Goal: Task Accomplishment & Management: Use online tool/utility

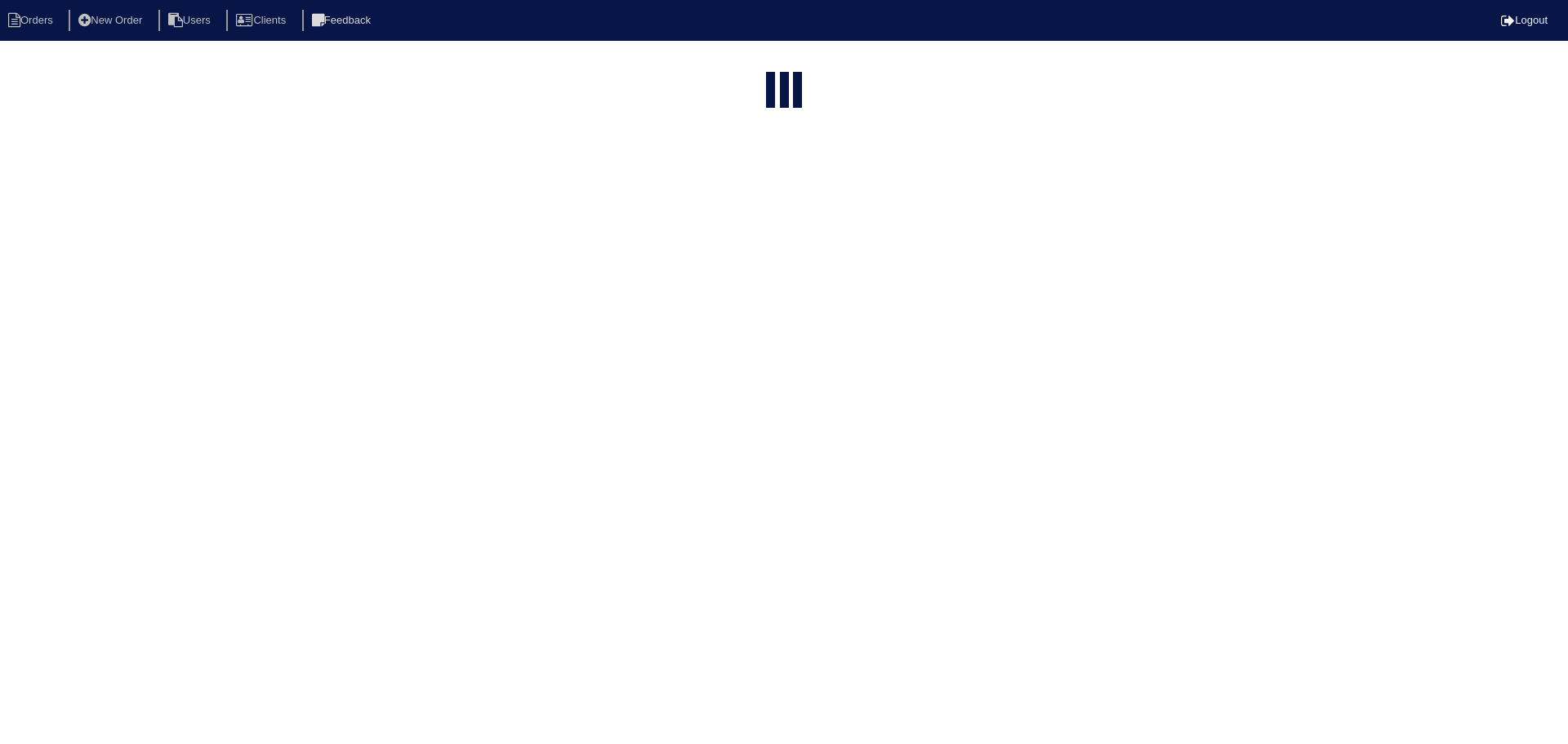
select select "15"
click at [765, 58] on input "text" at bounding box center [742, 66] width 180 height 23
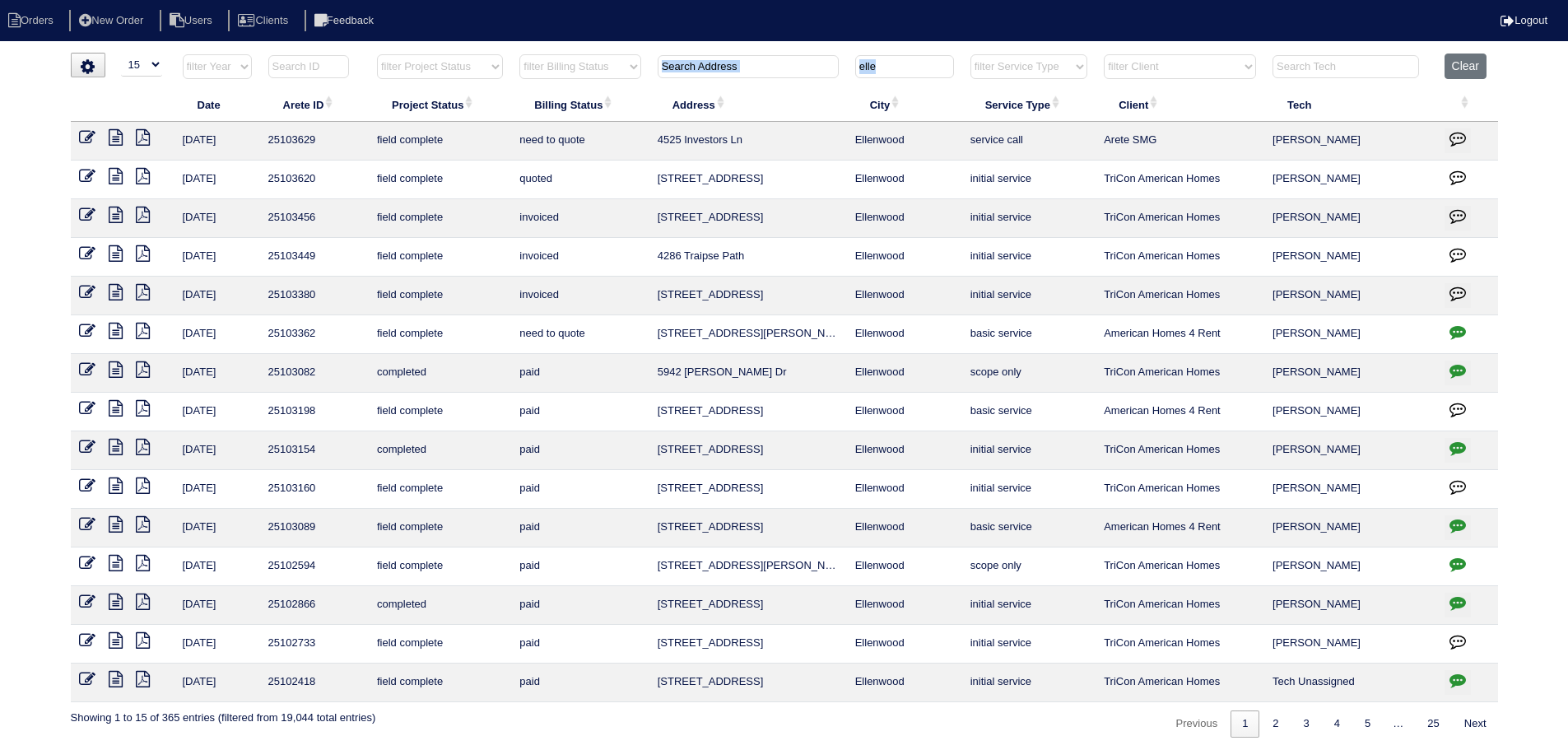
drag, startPoint x: 850, startPoint y: 64, endPoint x: 833, endPoint y: 63, distance: 17.0
click at [833, 63] on tr "filter Year -- Any Year -- 2025 2024 2023 2022 2021 2020 2019 filter Project St…" at bounding box center [784, 70] width 1428 height 34
click at [926, 67] on input "elle" at bounding box center [904, 66] width 99 height 23
click at [926, 68] on input "elle" at bounding box center [904, 66] width 99 height 23
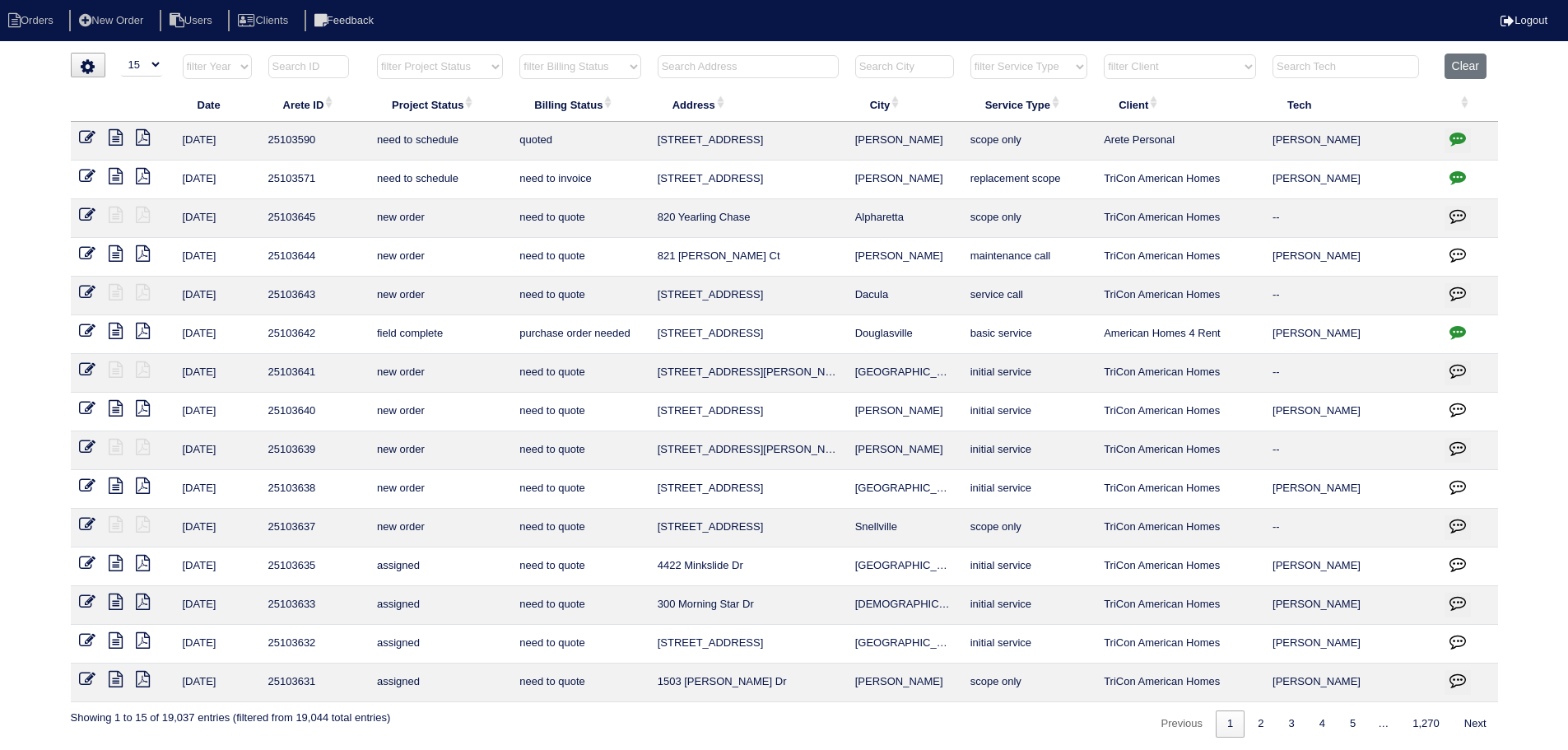
click at [764, 60] on input "text" at bounding box center [748, 66] width 181 height 23
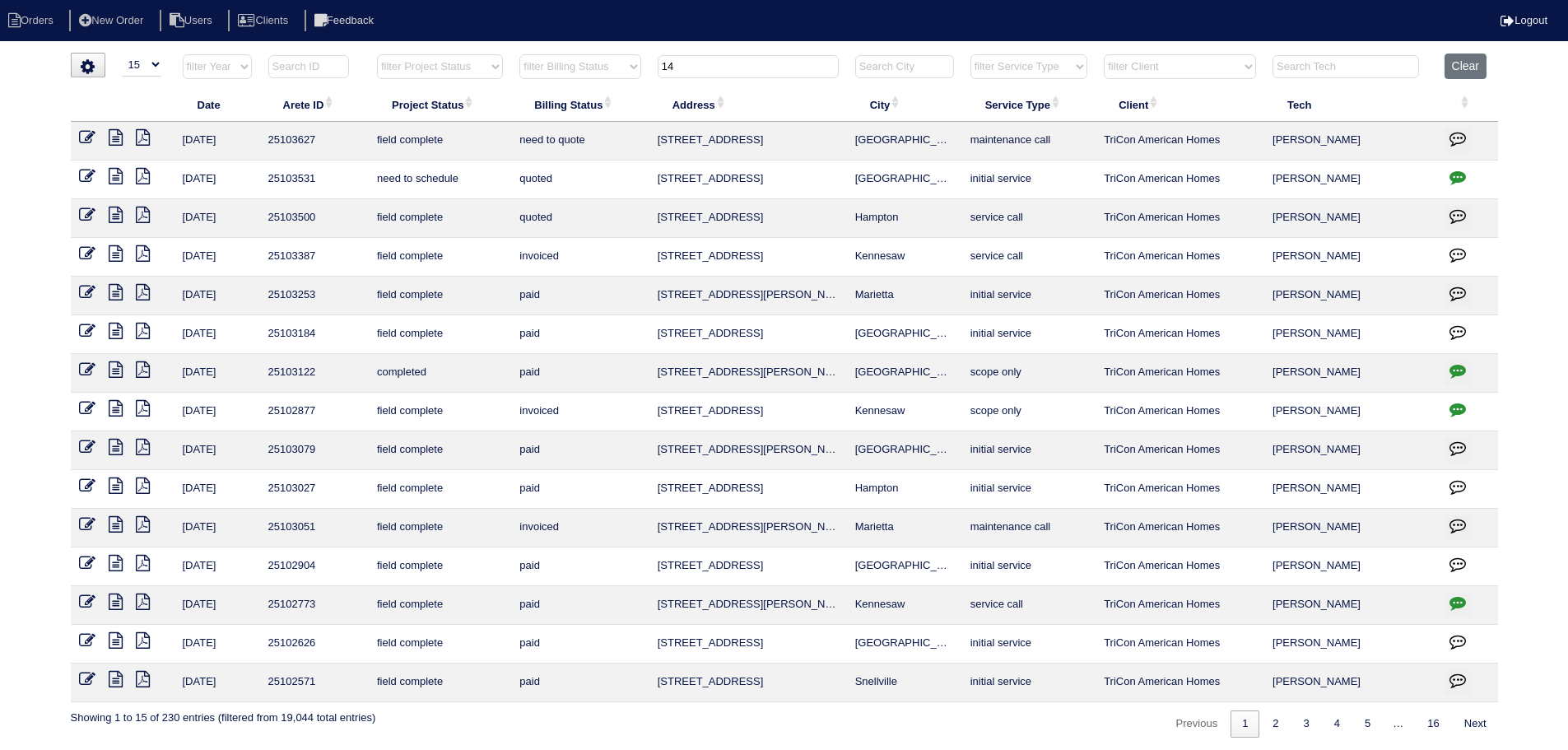
type input "14"
click at [120, 134] on icon at bounding box center [115, 138] width 14 height 17
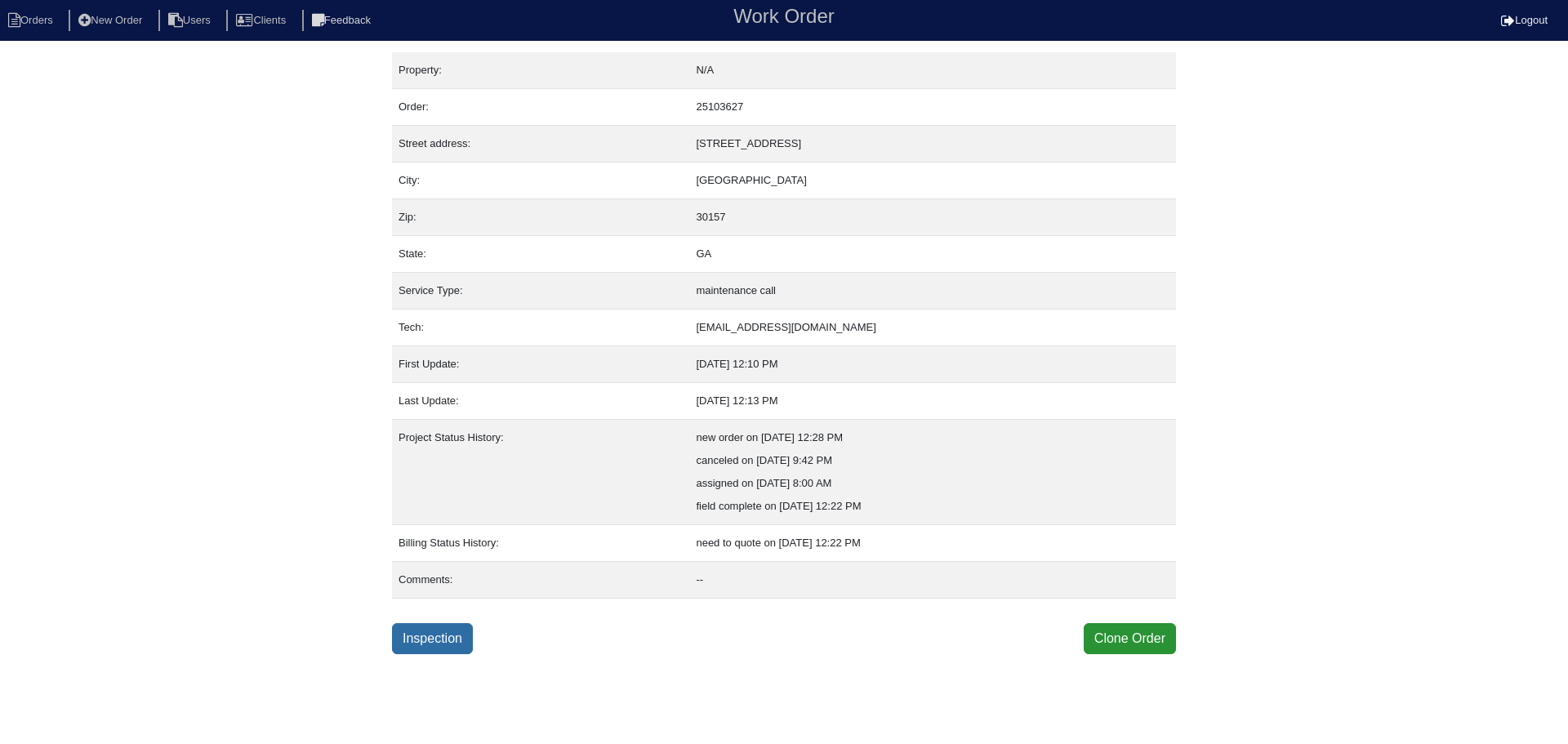
click at [471, 647] on link "Inspection" at bounding box center [433, 639] width 81 height 31
select select "3"
select select "Carrier"
select select "0"
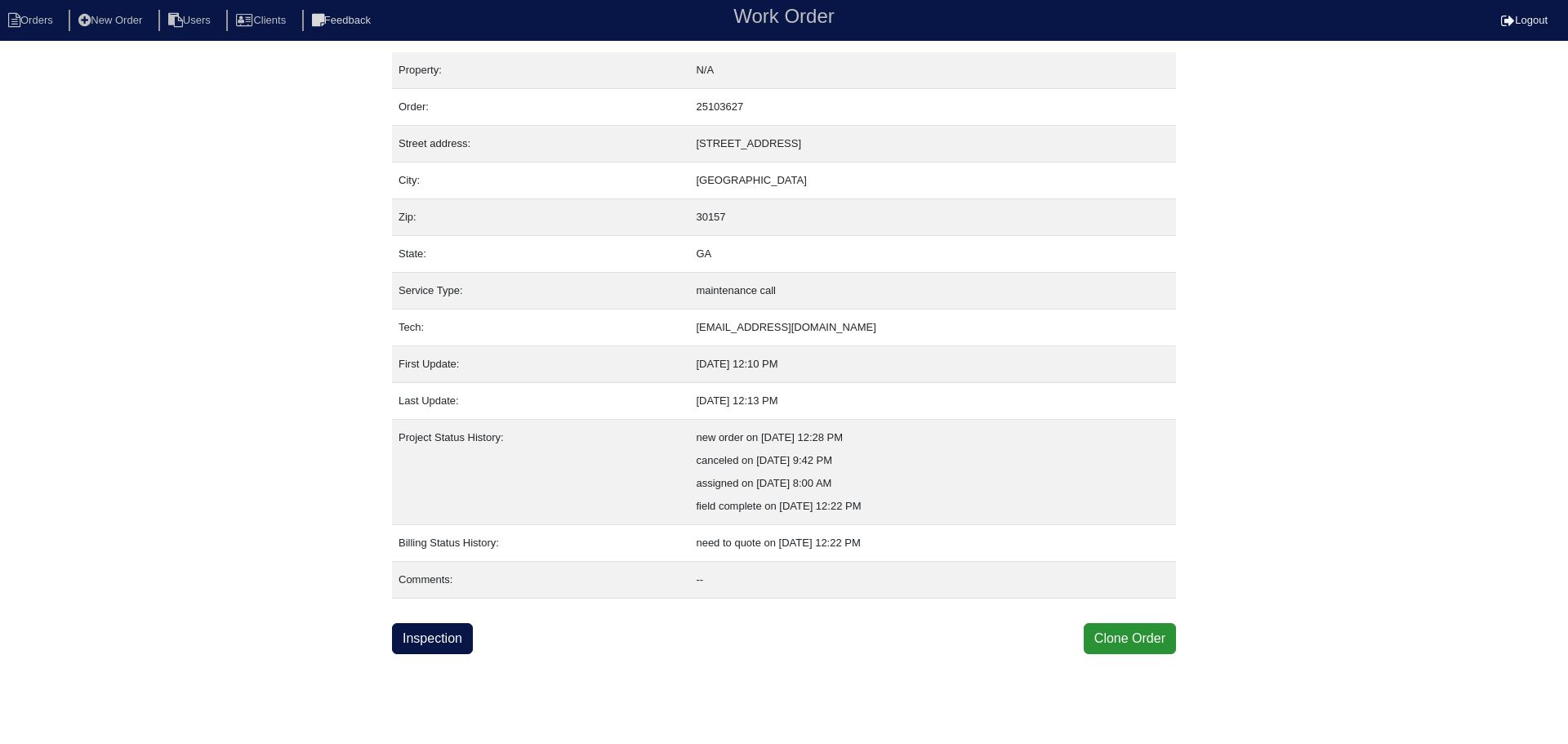
select select "0"
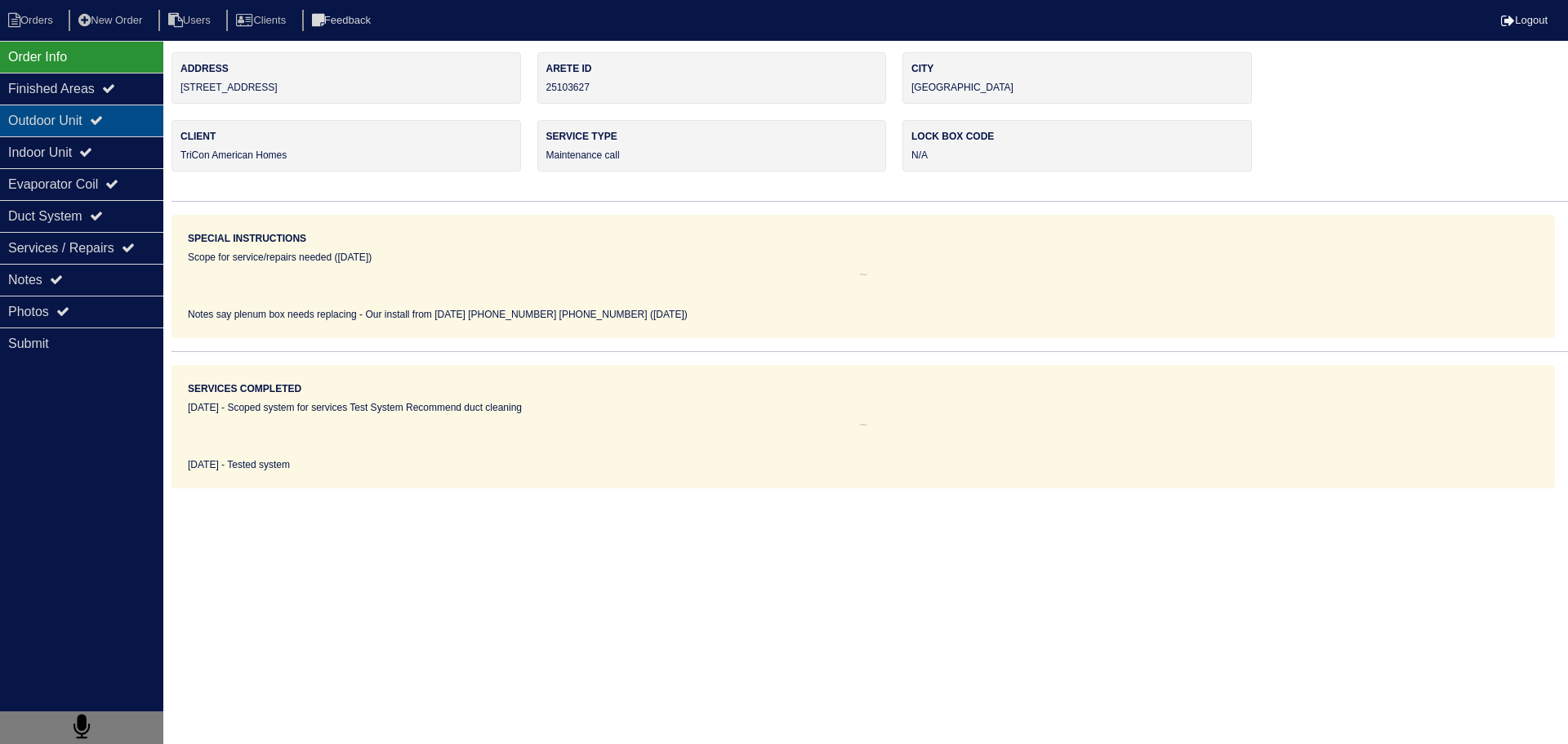
click at [103, 121] on icon at bounding box center [96, 120] width 13 height 13
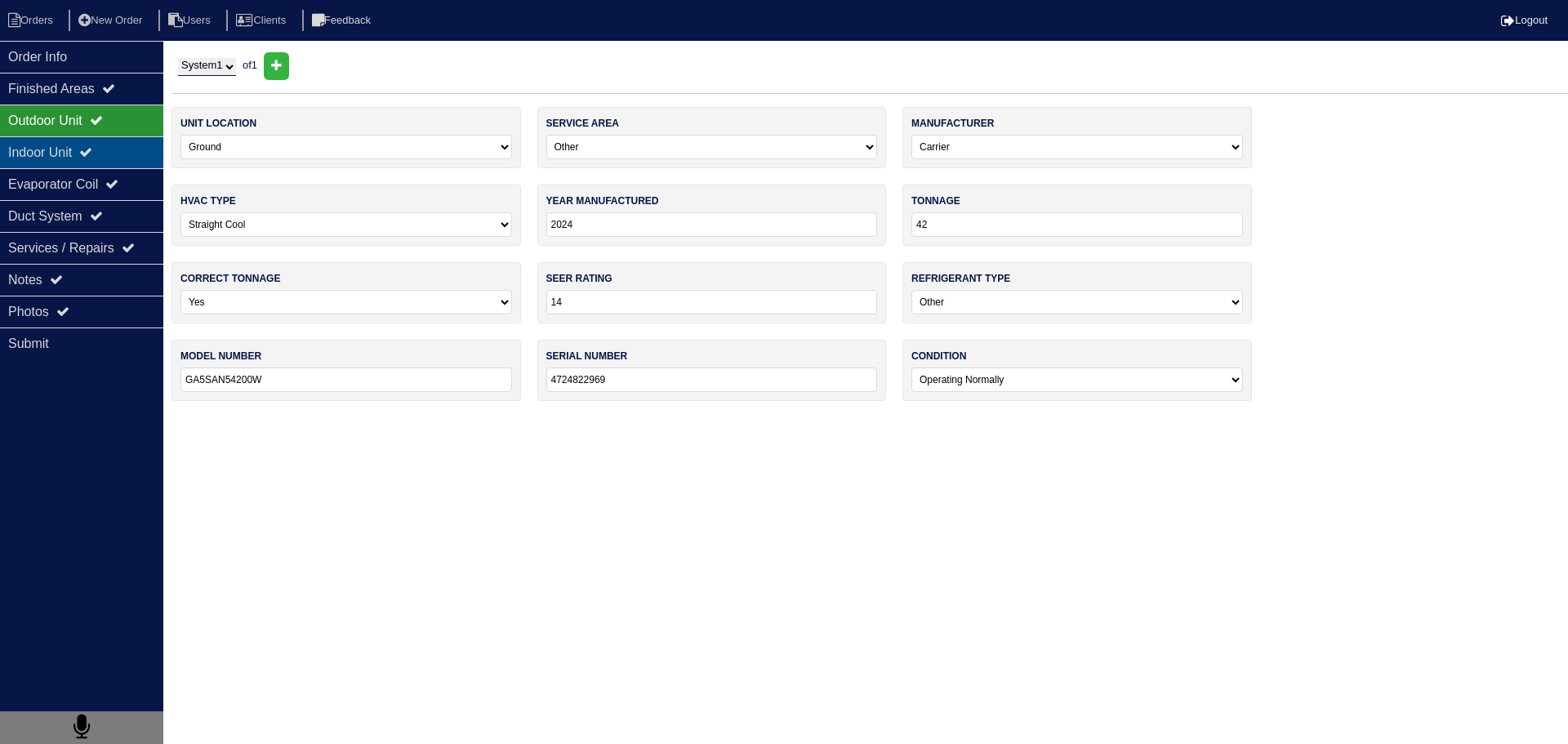
click at [102, 143] on div "Indoor Unit" at bounding box center [82, 152] width 163 height 32
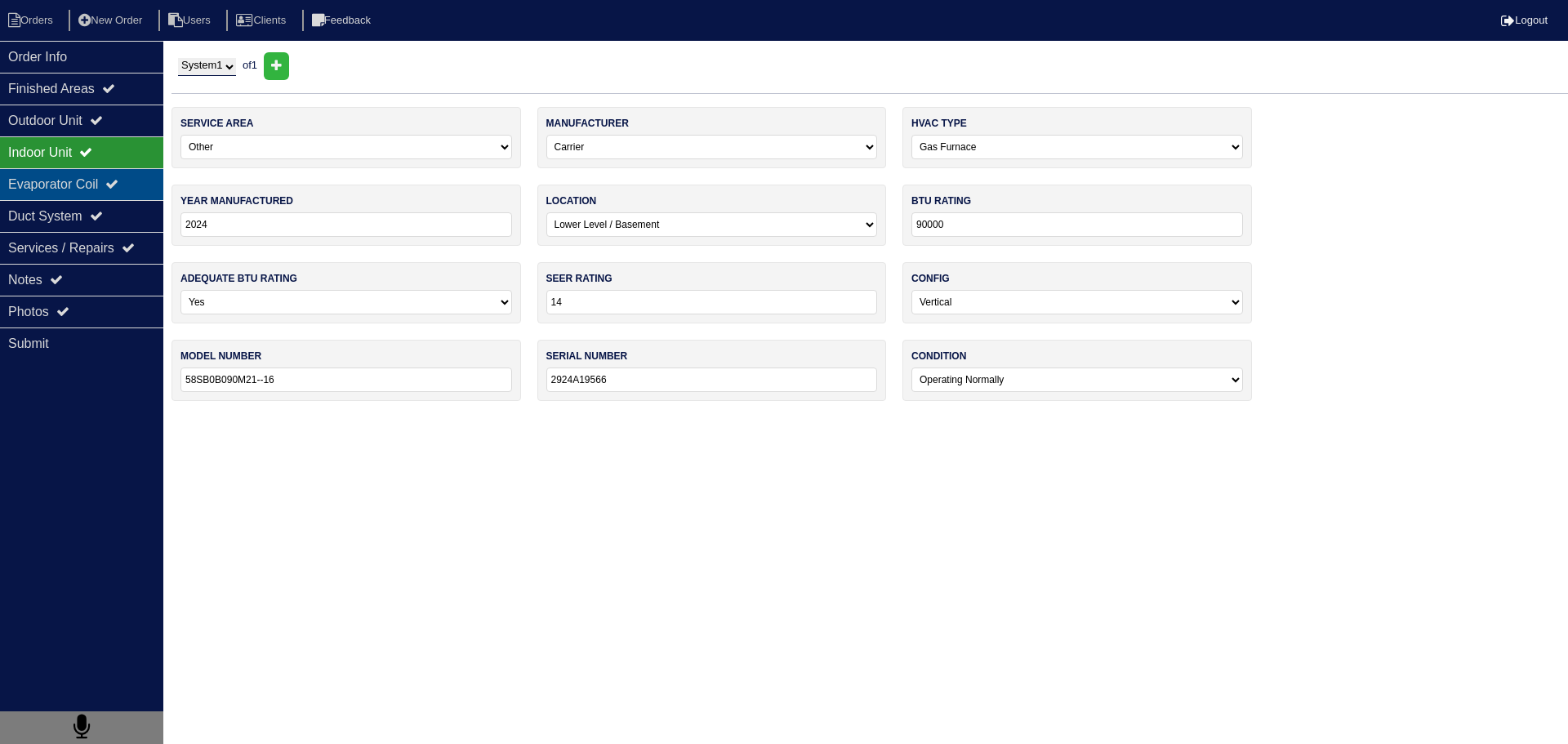
click at [101, 178] on div "Evaporator Coil" at bounding box center [82, 184] width 163 height 32
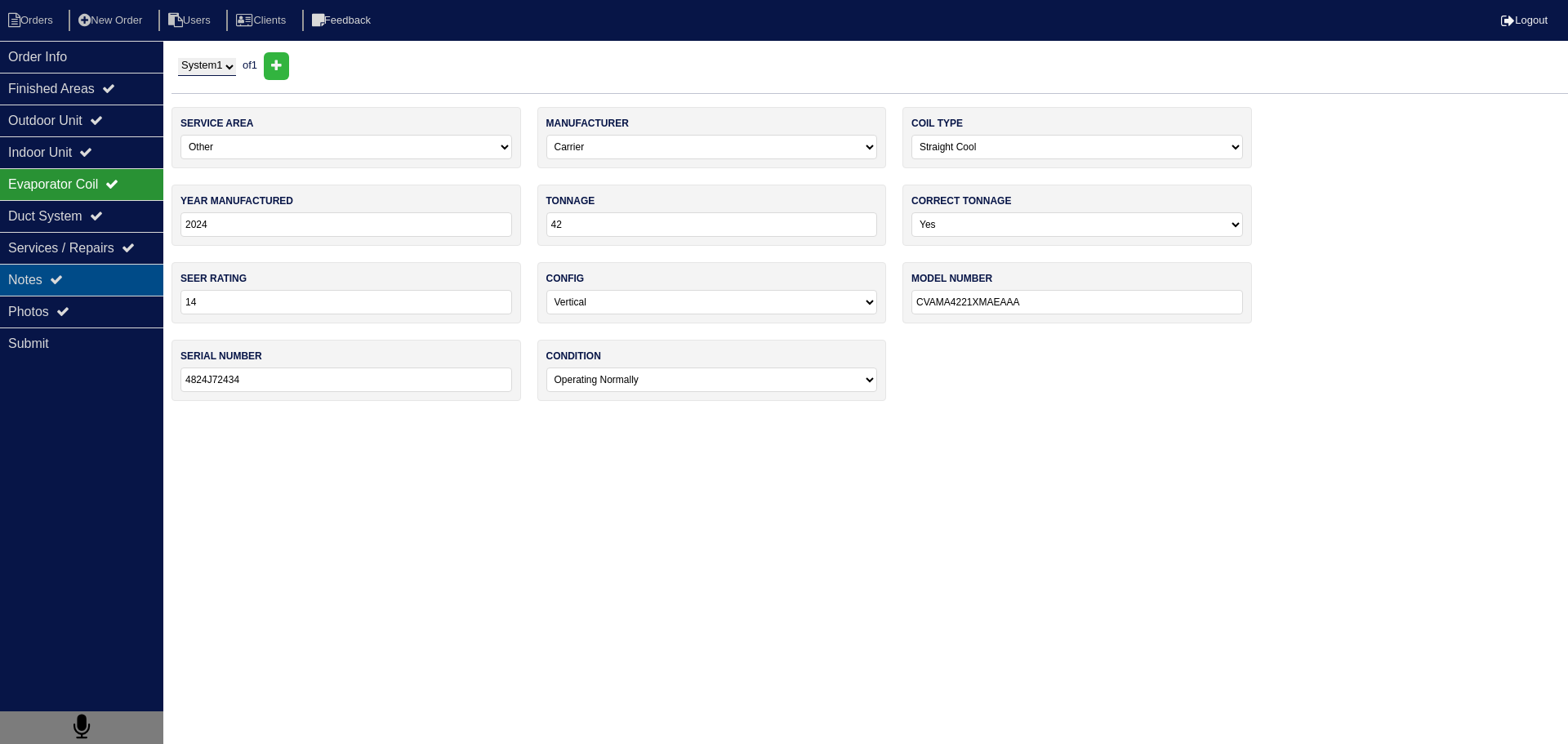
click at [64, 292] on div "Notes" at bounding box center [82, 279] width 163 height 32
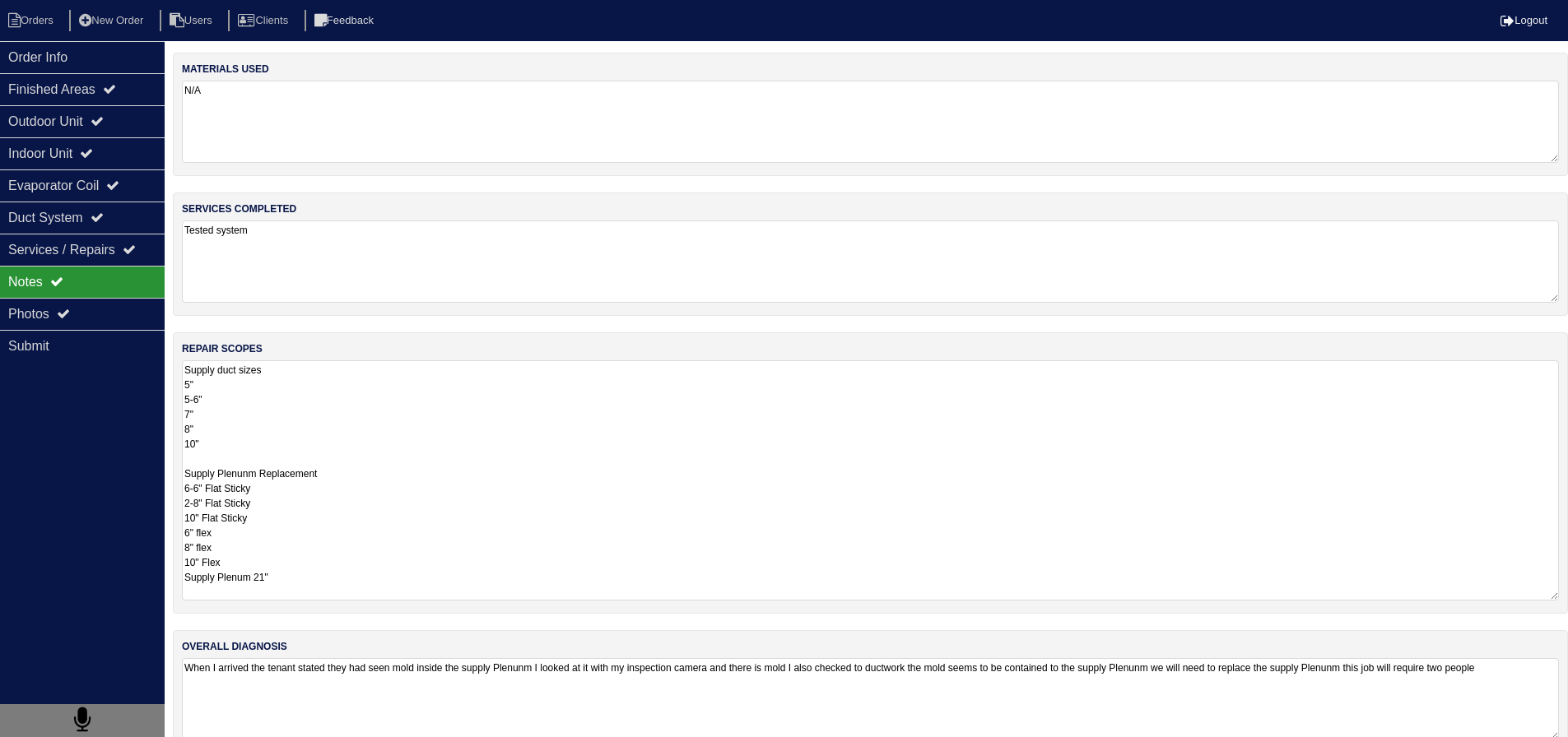
click at [345, 415] on textarea "Supply duct sizes 5" 5-6" 7" 8" 10" Supply Plenunm Replacement 6-6" Flat Sticky…" at bounding box center [870, 480] width 1377 height 240
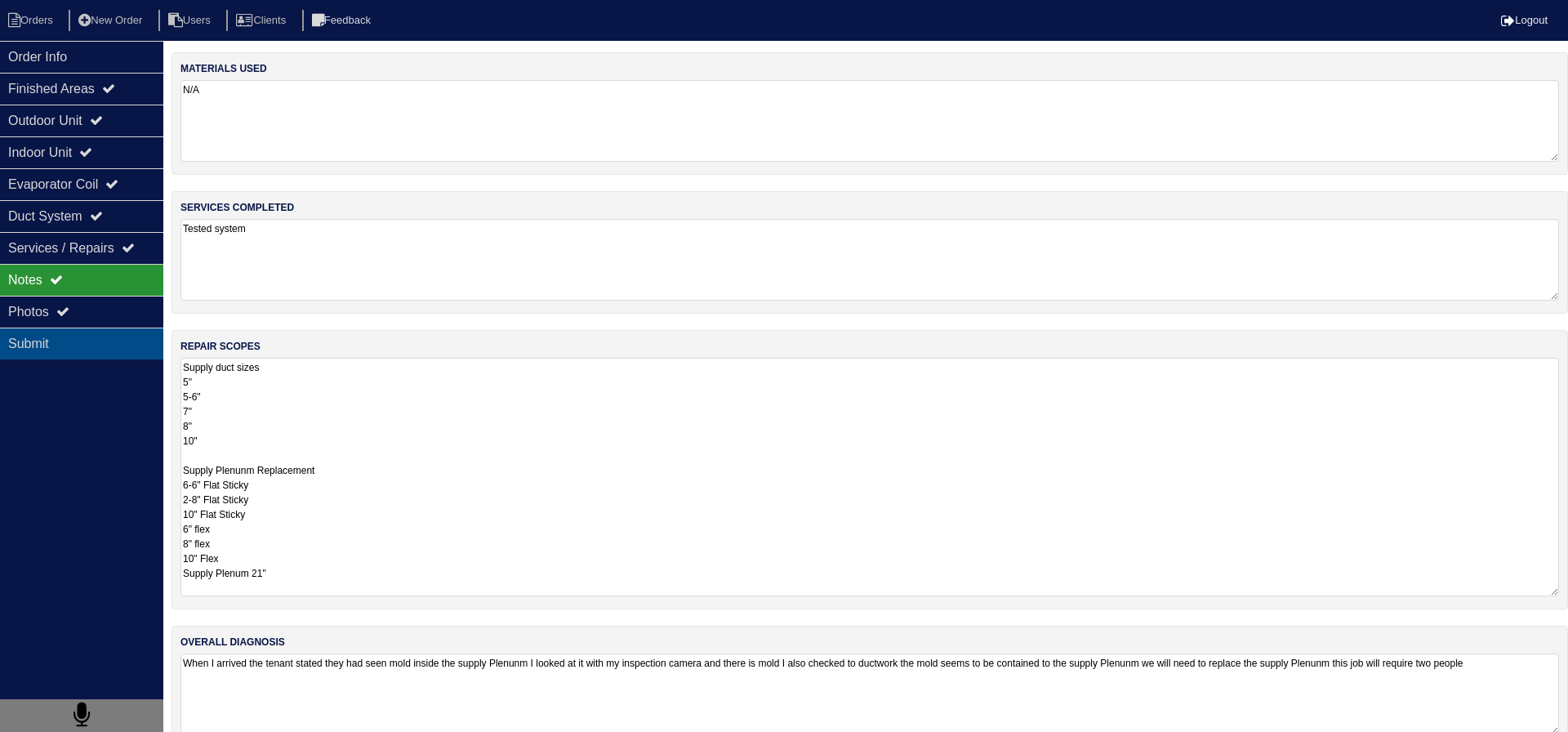
click at [86, 329] on div "Submit" at bounding box center [82, 343] width 163 height 32
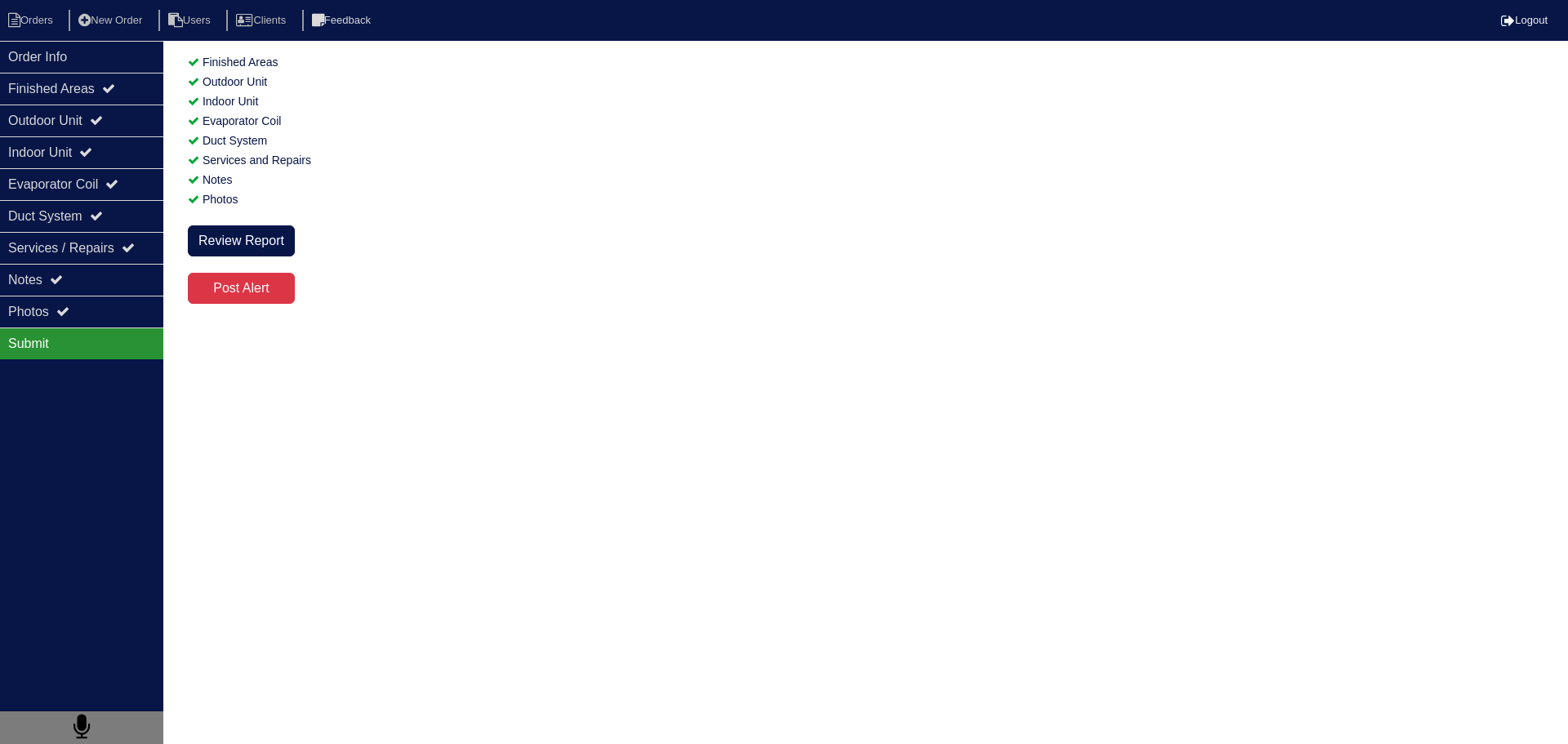
click at [87, 329] on div "Submit" at bounding box center [82, 343] width 163 height 32
click at [94, 327] on div "Submit" at bounding box center [82, 343] width 163 height 32
click at [104, 324] on div "Photos" at bounding box center [82, 311] width 163 height 32
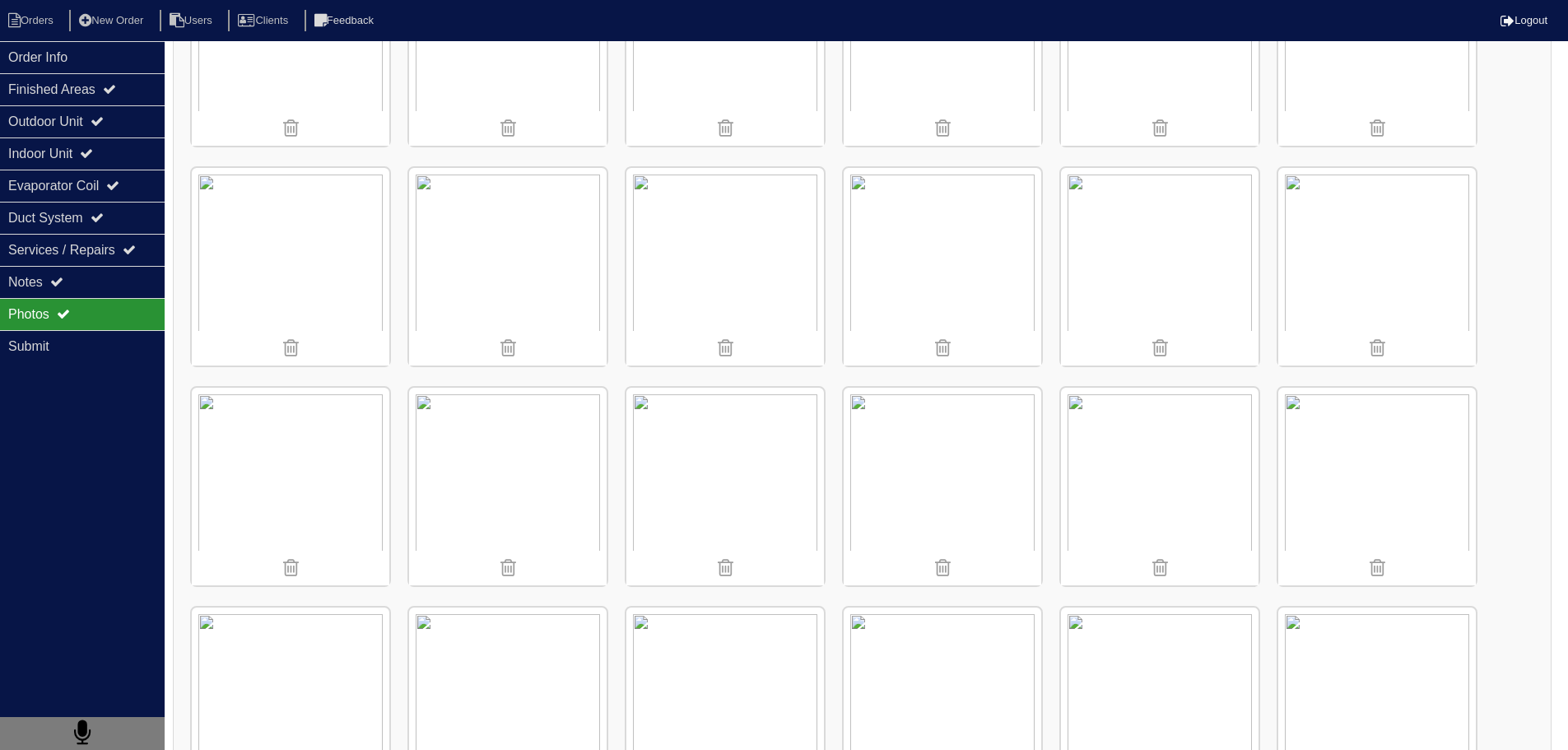
scroll to position [445, 0]
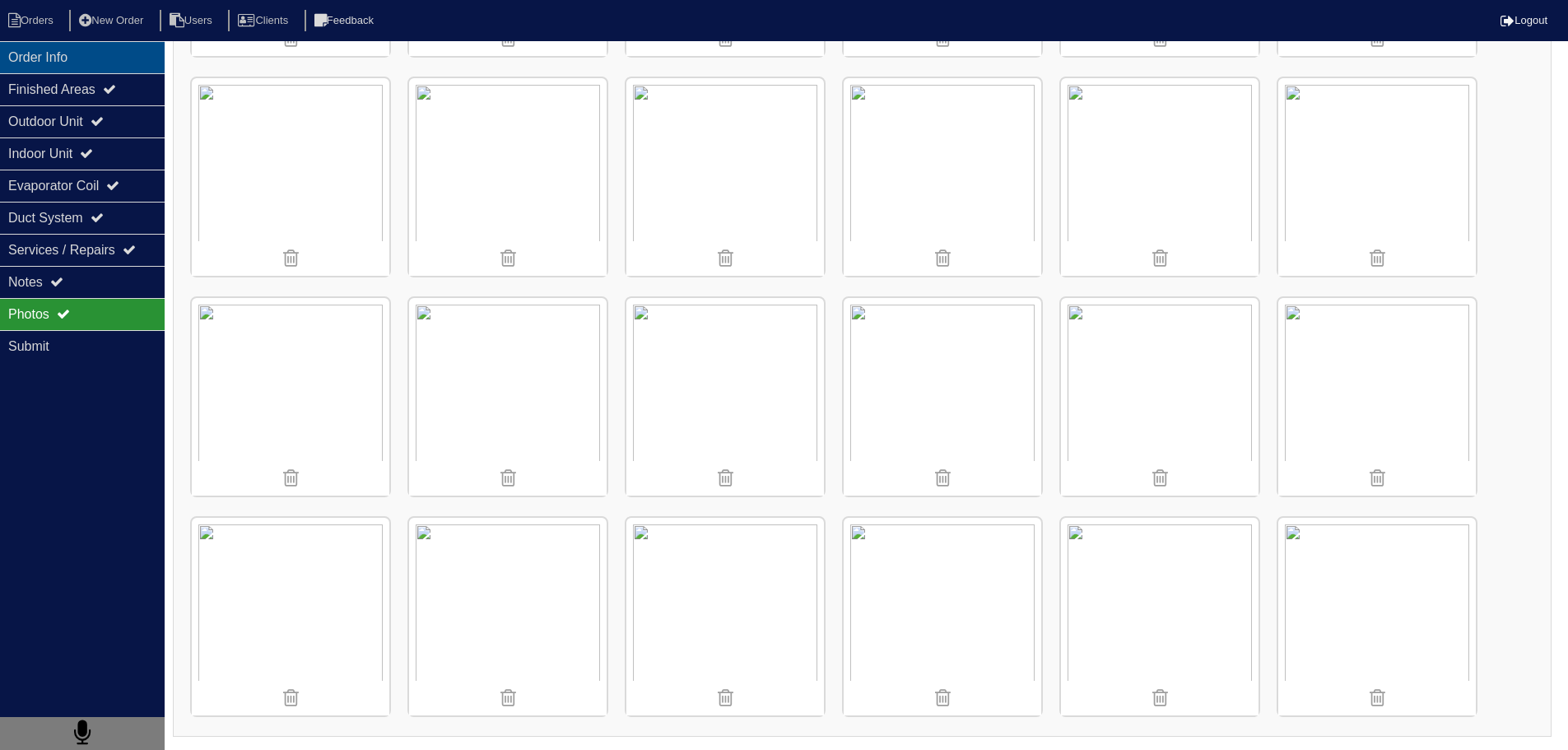
click at [87, 66] on div "Order Info" at bounding box center [82, 57] width 164 height 32
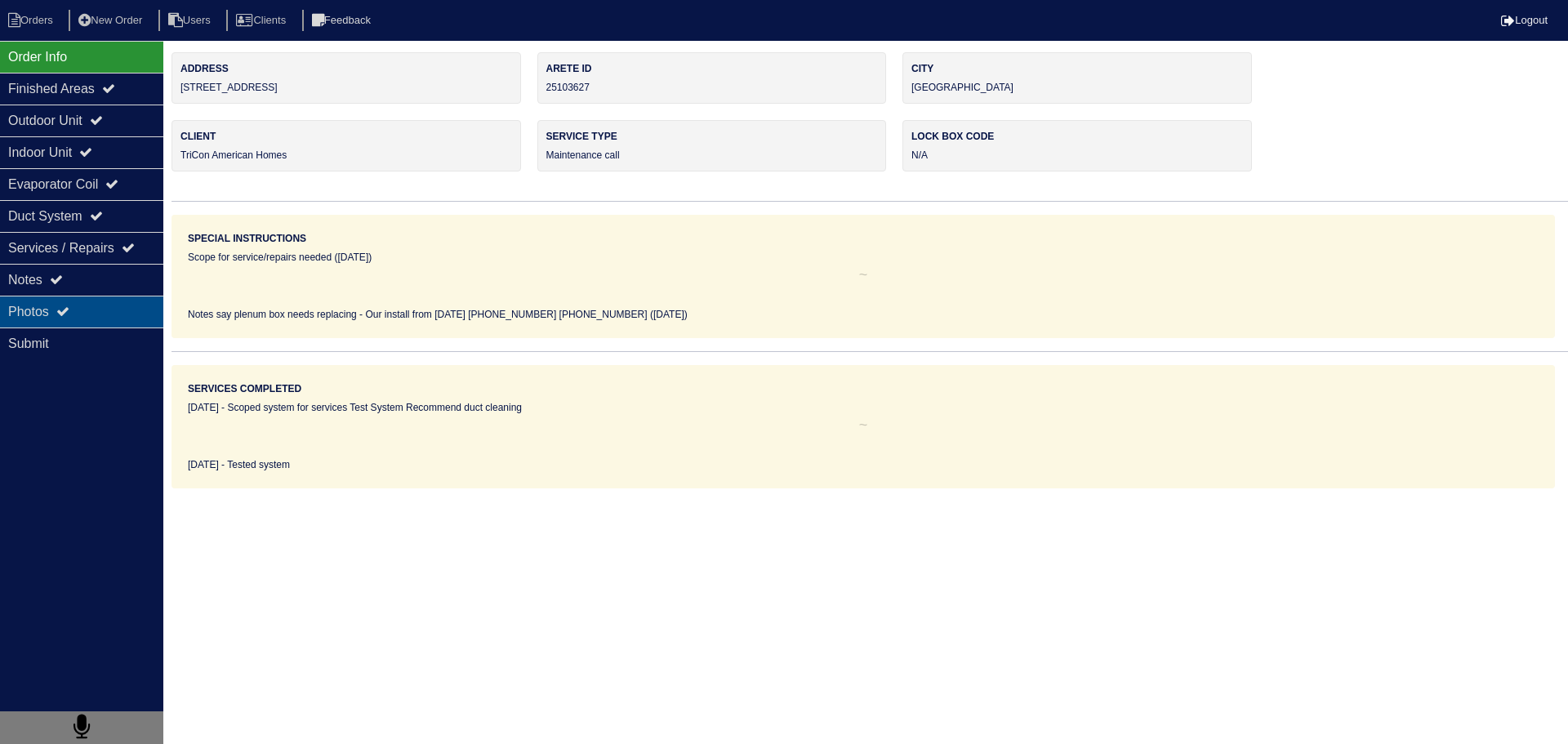
click at [105, 313] on div "Photos" at bounding box center [82, 311] width 163 height 32
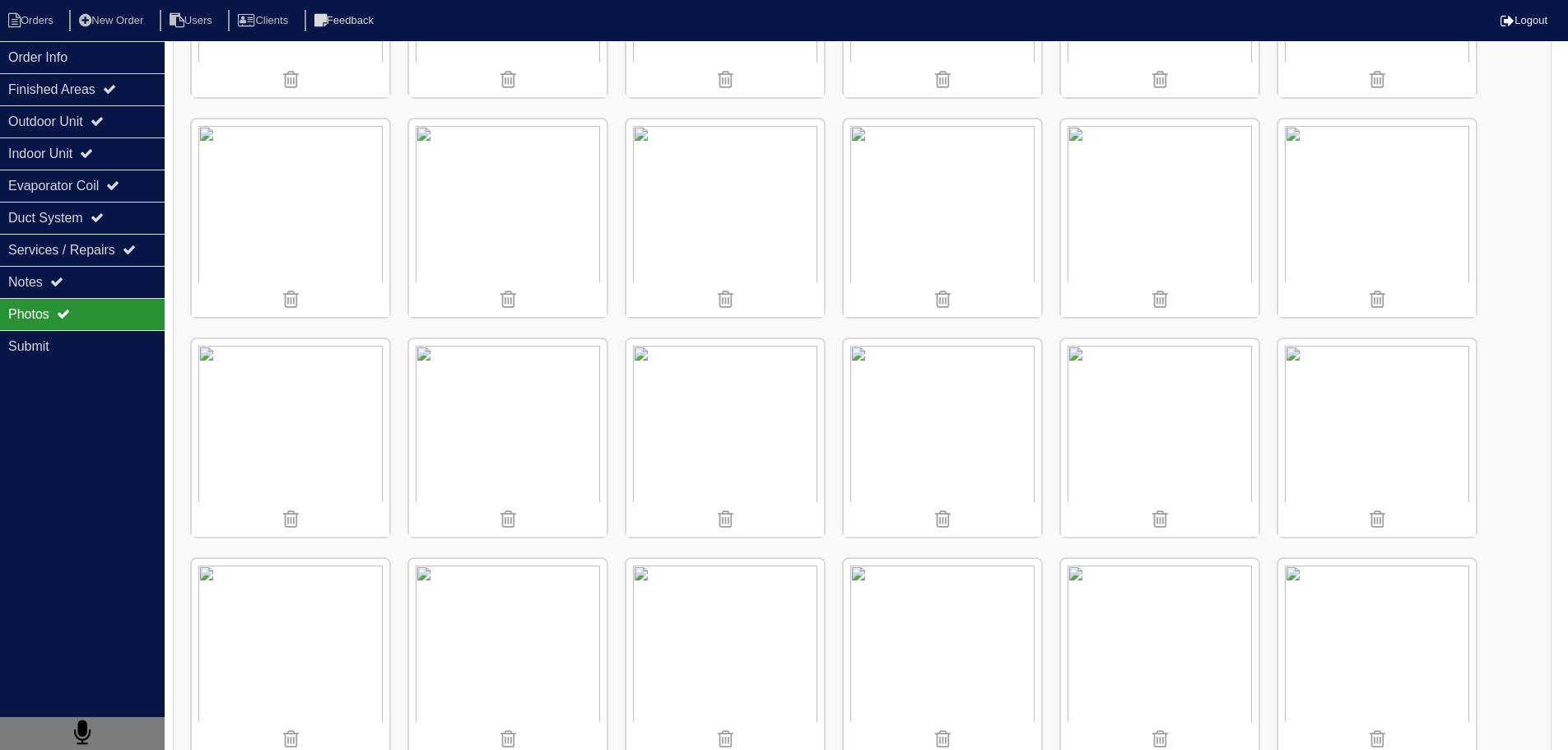
scroll to position [412, 0]
click at [265, 186] on img at bounding box center [291, 211] width 198 height 198
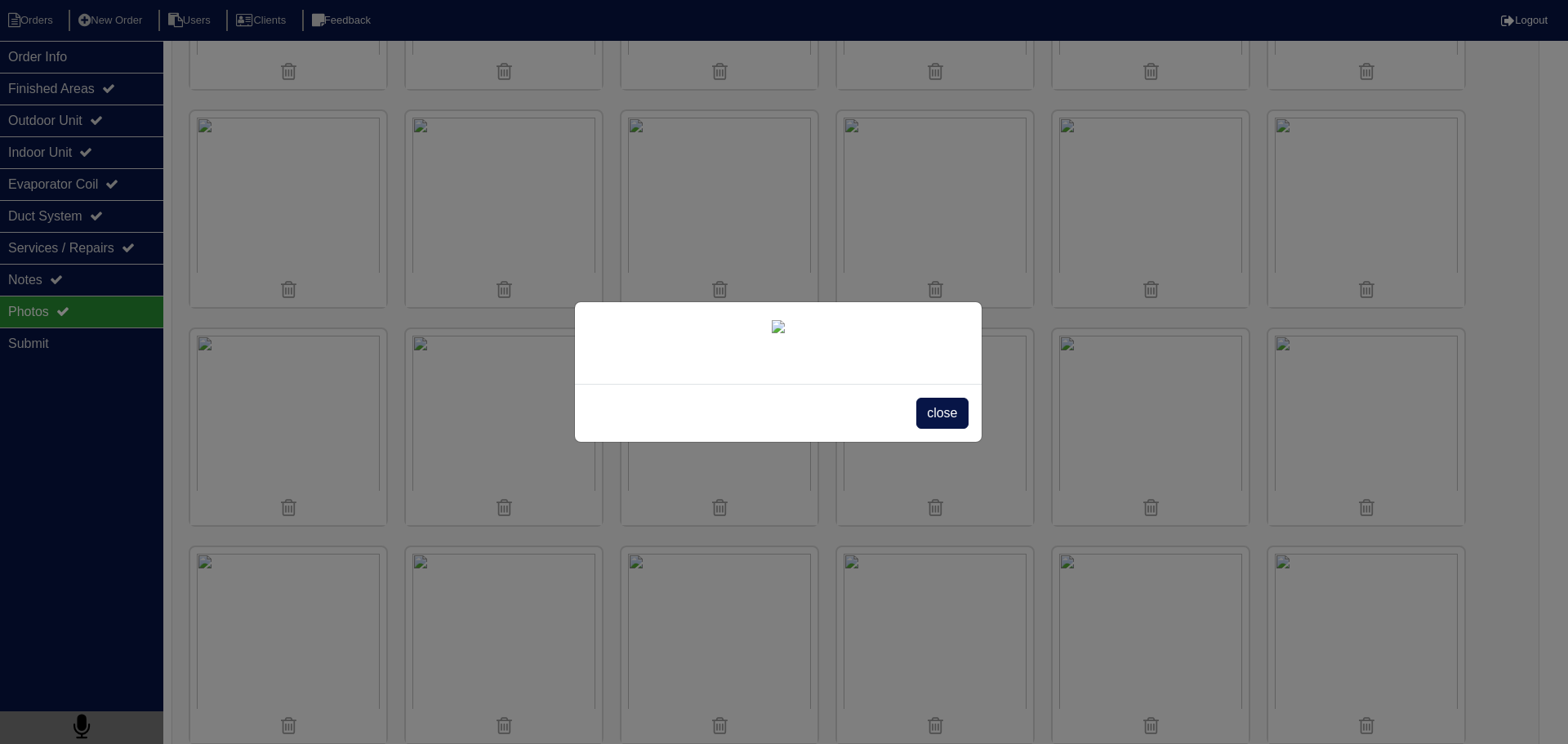
click at [931, 428] on span "close" at bounding box center [942, 414] width 51 height 31
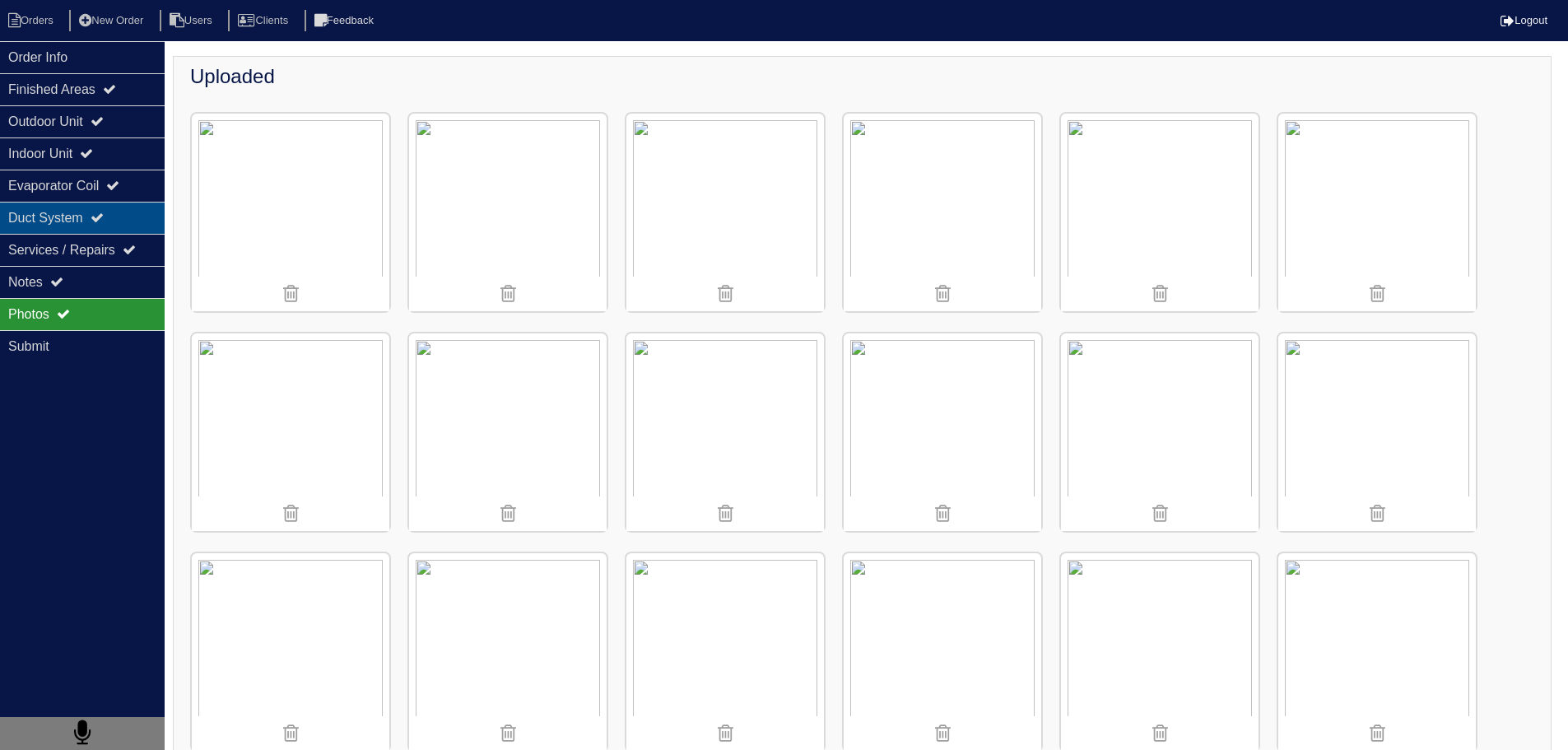
scroll to position [116, 0]
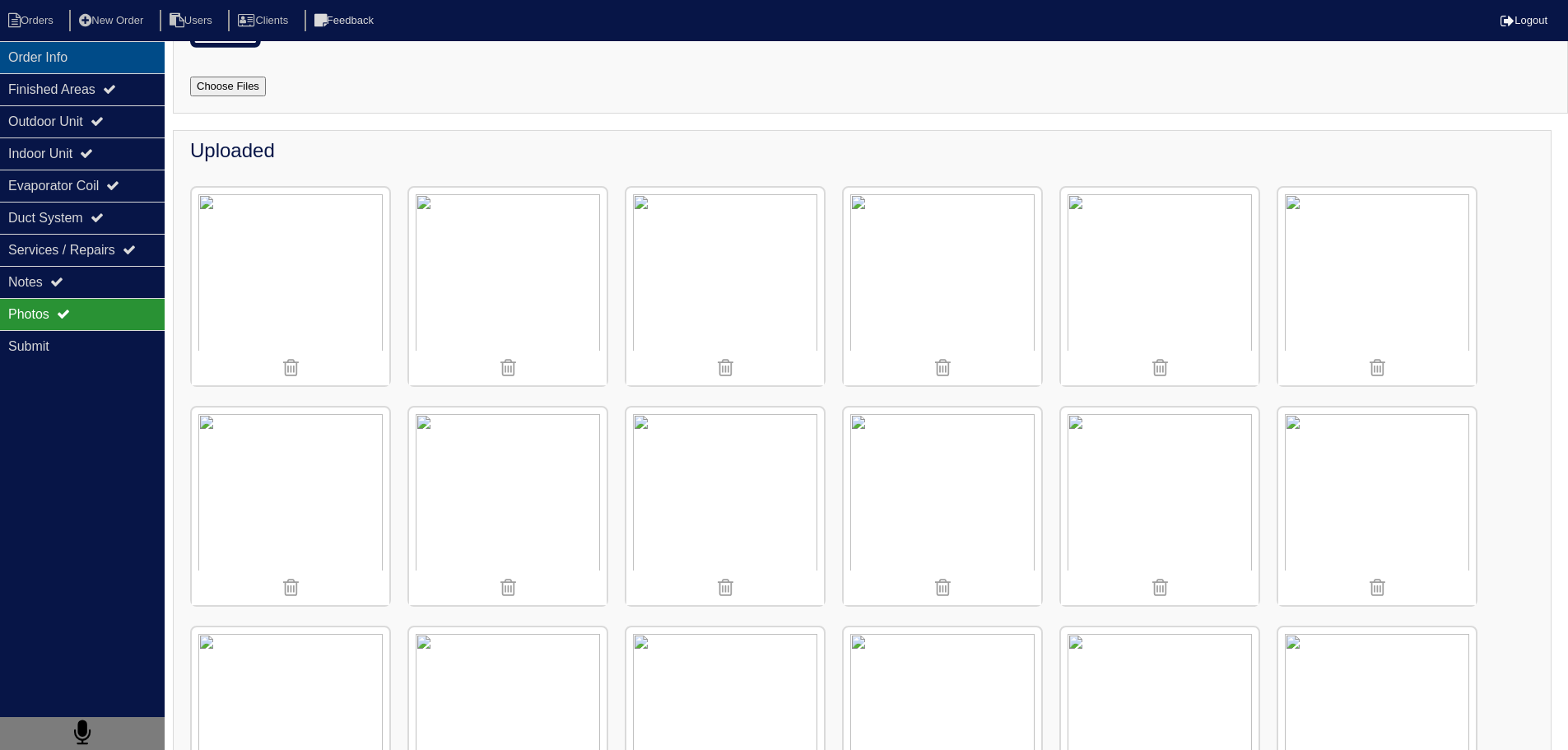
click at [70, 52] on div "Order Info" at bounding box center [82, 57] width 164 height 32
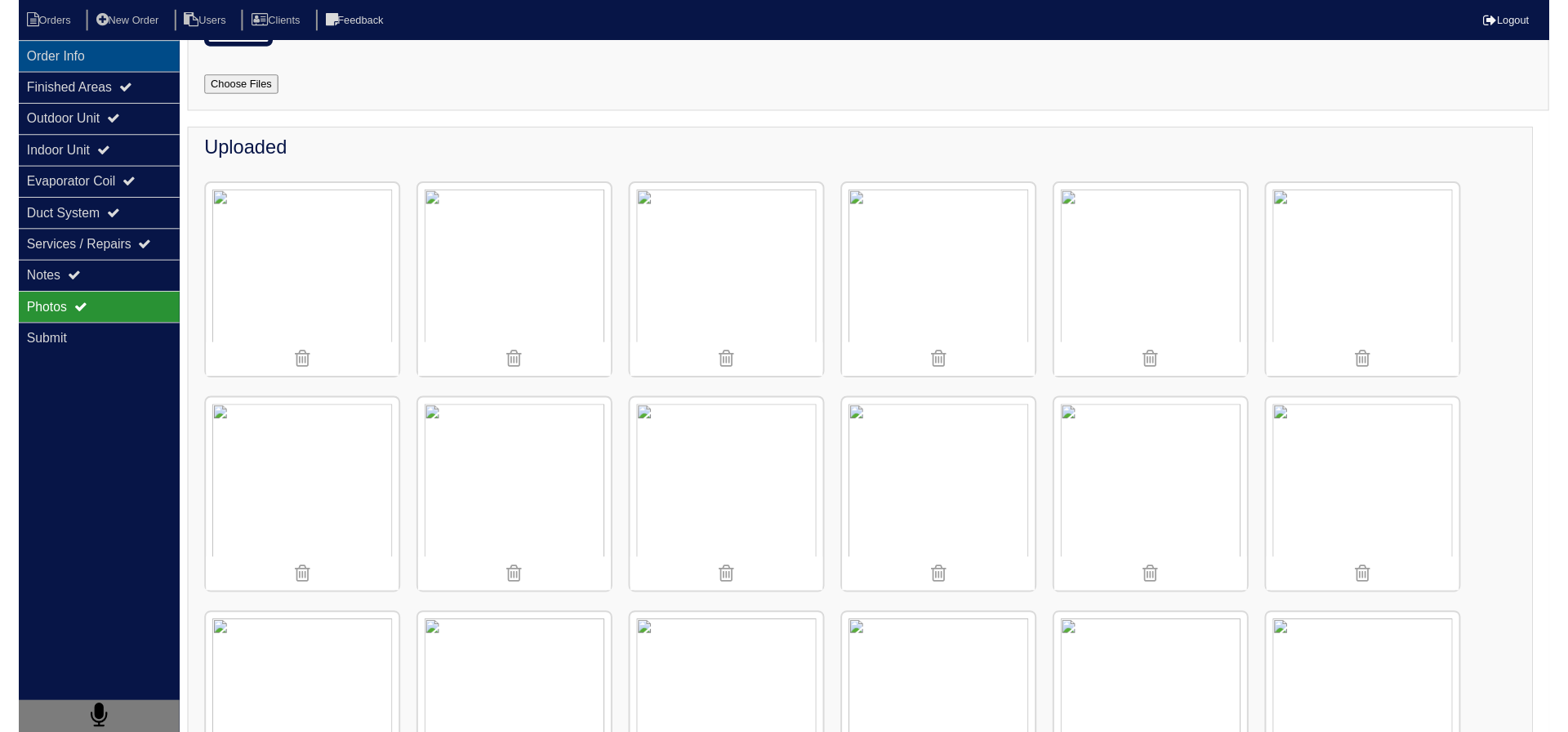
scroll to position [0, 0]
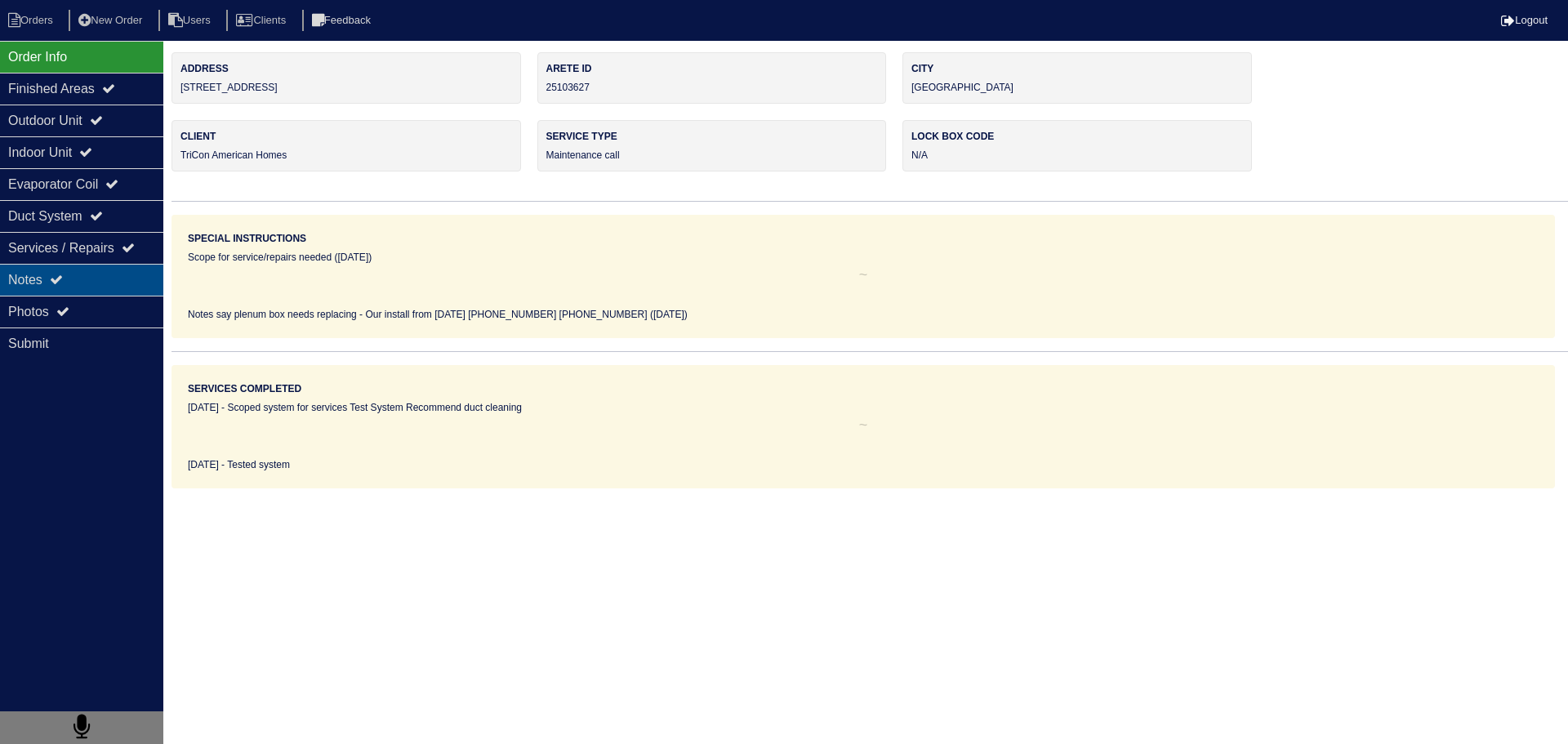
drag, startPoint x: 133, startPoint y: 316, endPoint x: 115, endPoint y: 281, distance: 39.4
click at [131, 314] on div "Photos" at bounding box center [82, 311] width 163 height 32
click at [115, 281] on div "Notes" at bounding box center [82, 279] width 163 height 32
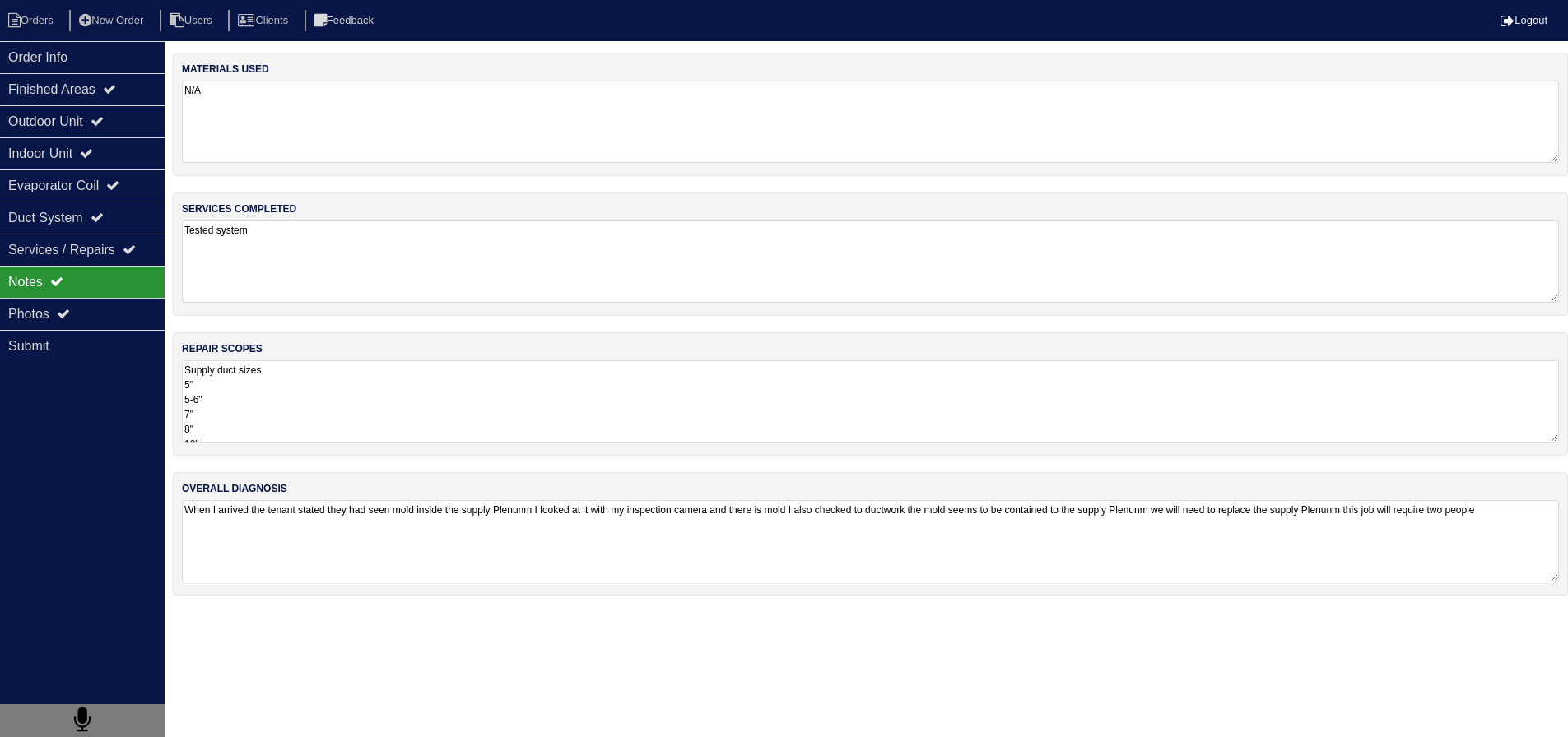
click at [315, 418] on textarea "Supply duct sizes 5" 5-6" 7" 8" 10" Supply Plenunm Replacement 6-6" Flat Sticky…" at bounding box center [870, 401] width 1377 height 82
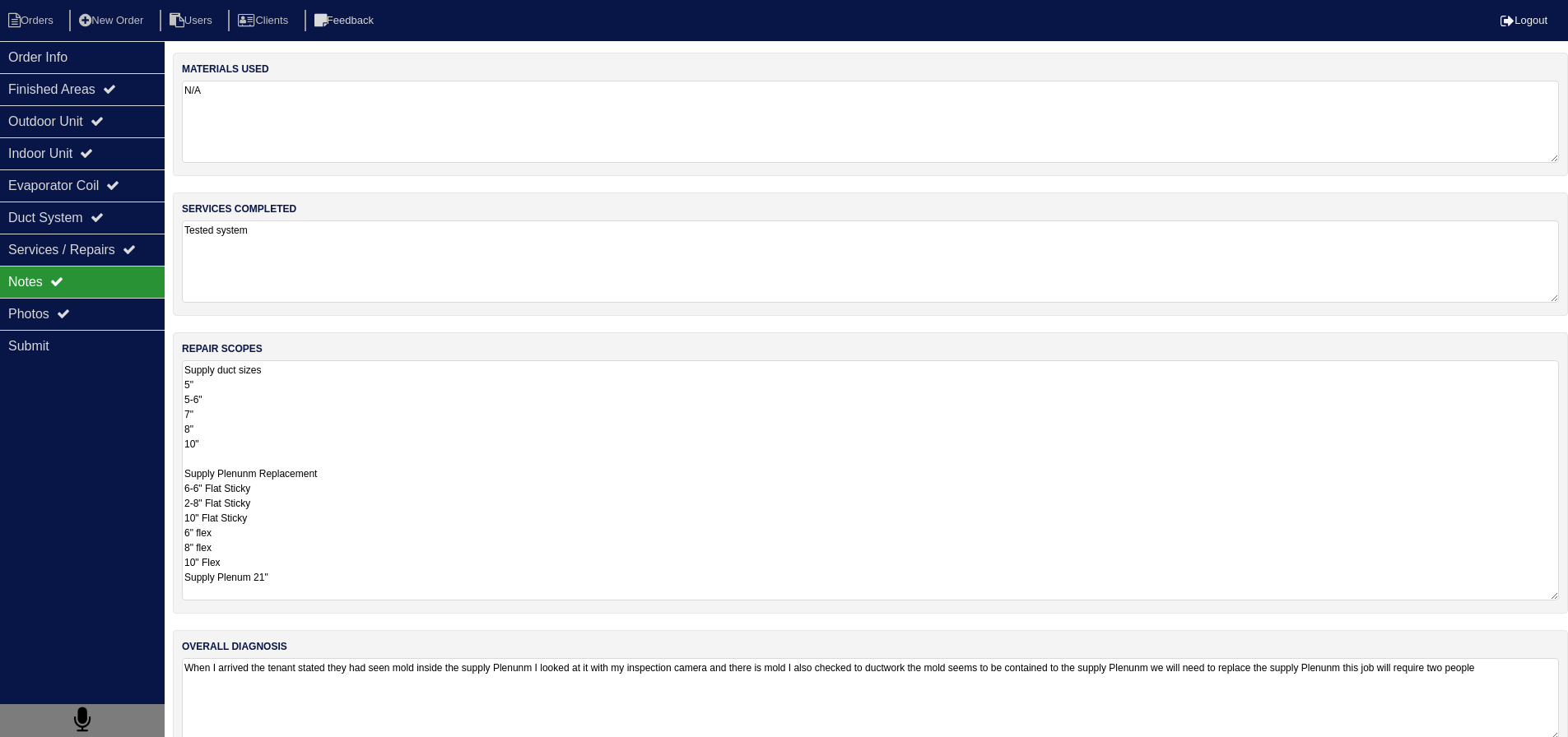
click at [316, 586] on textarea "Supply duct sizes 5" 5-6" 7" 8" 10" Supply Plenunm Replacement 6-6" Flat Sticky…" at bounding box center [870, 480] width 1377 height 240
click at [351, 696] on html "Orders New Order Users Clients Feedback Logout Orders New Order Users Clients M…" at bounding box center [790, 385] width 1580 height 770
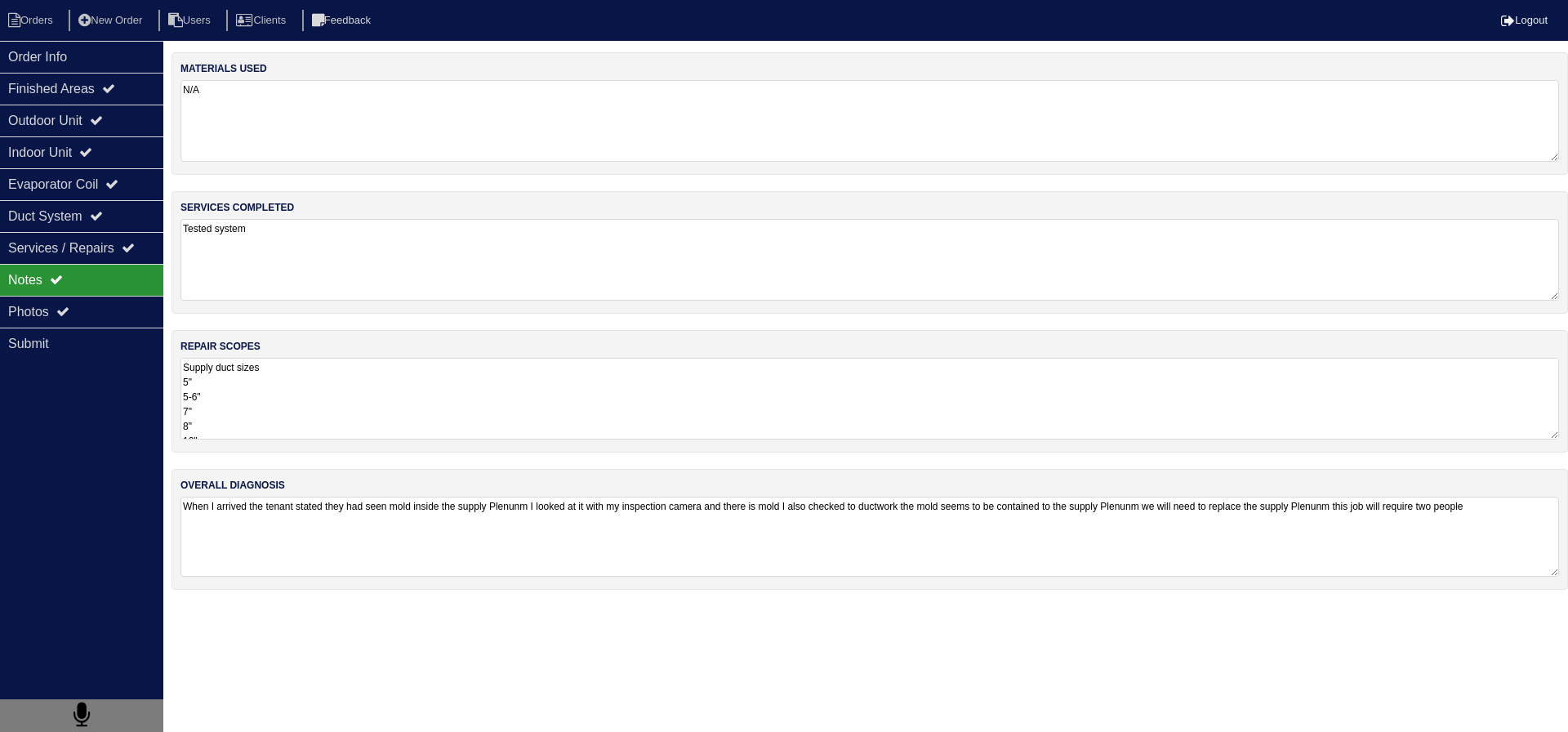
click at [419, 521] on textarea "When I arrived the tenant stated they had seen mold inside the supply Plenunm I…" at bounding box center [869, 537] width 1378 height 80
click at [322, 409] on textarea "Supply duct sizes 5" 5-6" 7" 8" 10" Supply Plenunm Replacement 6-6" Flat Sticky…" at bounding box center [864, 398] width 1366 height 82
